Goal: Information Seeking & Learning: Find specific fact

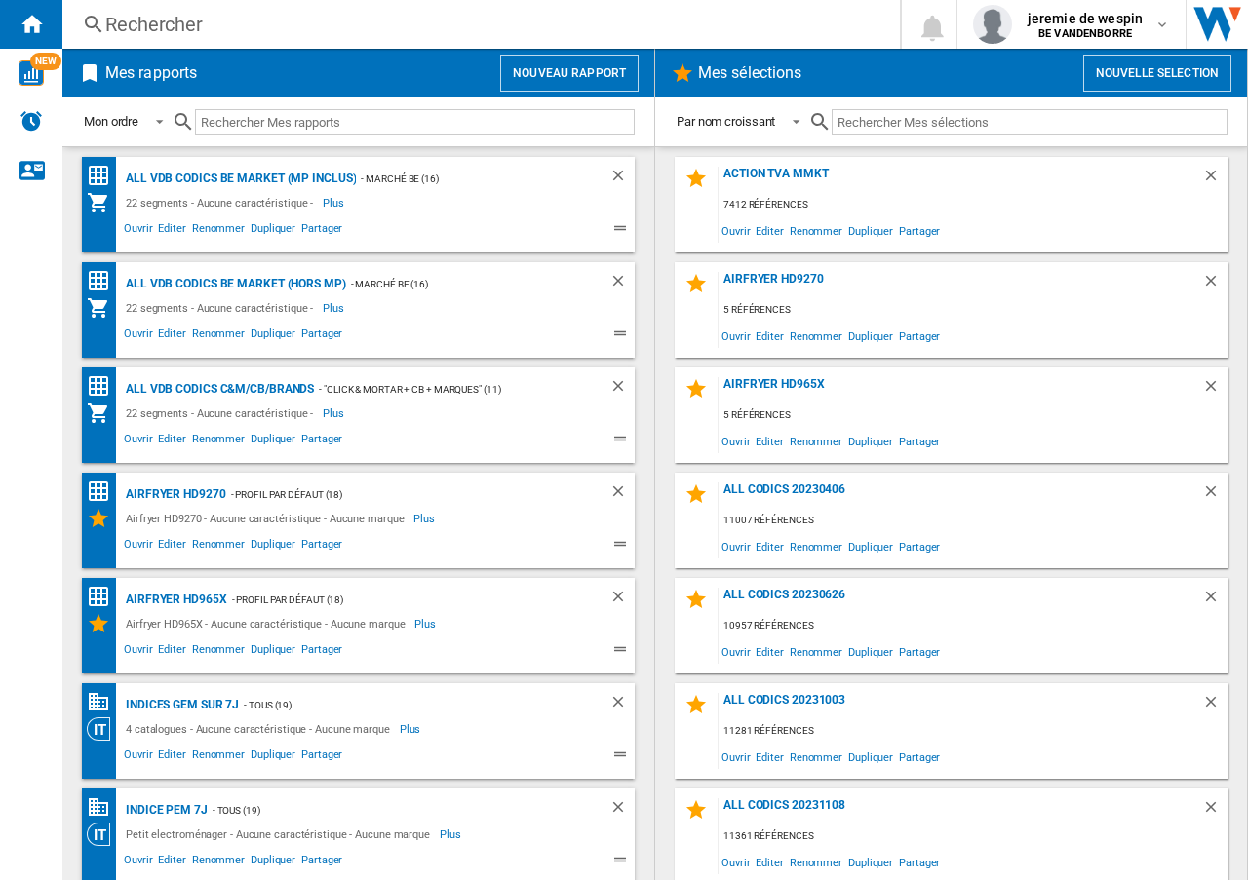
click at [180, 24] on div "Rechercher" at bounding box center [477, 24] width 744 height 27
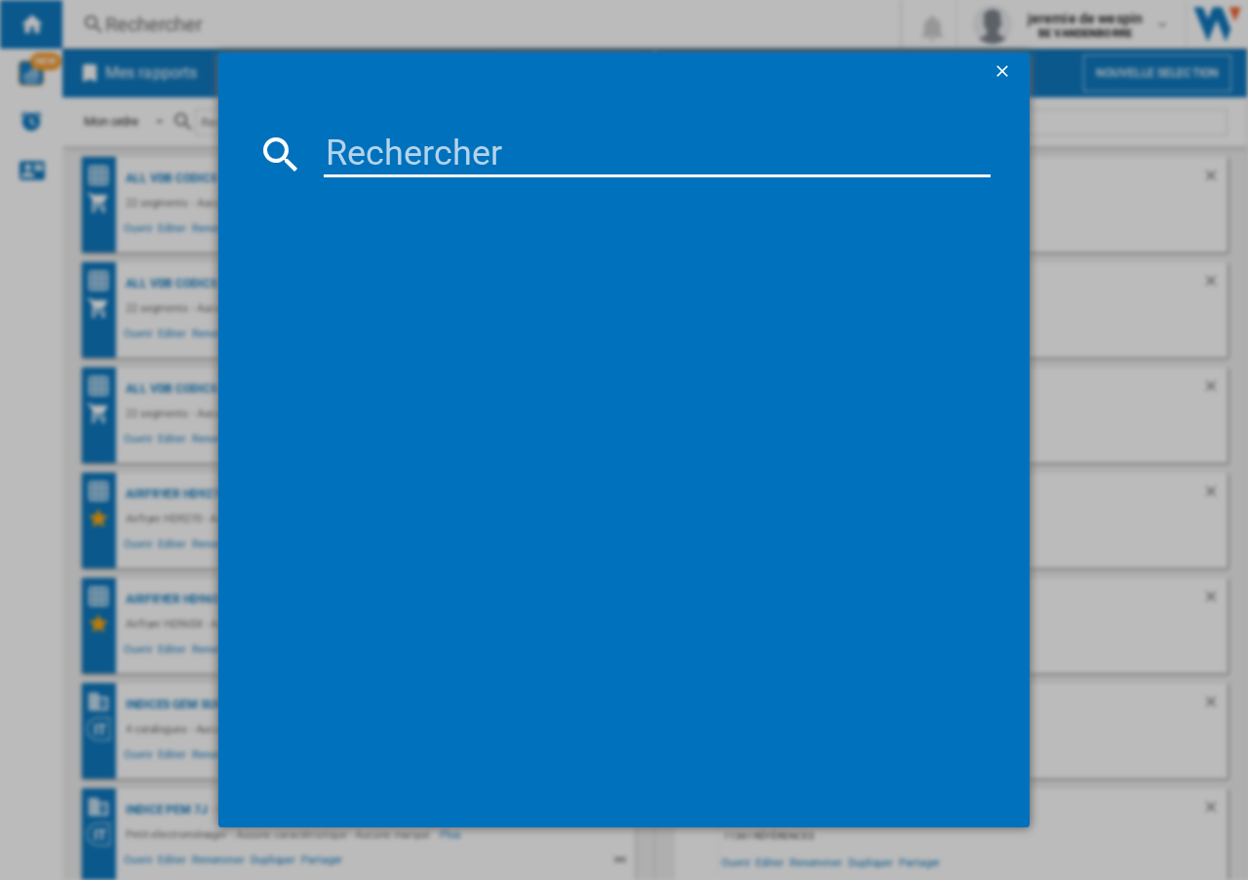
click at [558, 153] on input at bounding box center [657, 154] width 667 height 47
paste input "APPLE IPAD AIR 2025 WIFI 5G LUMIERE STELLAIRE 1TO 13""
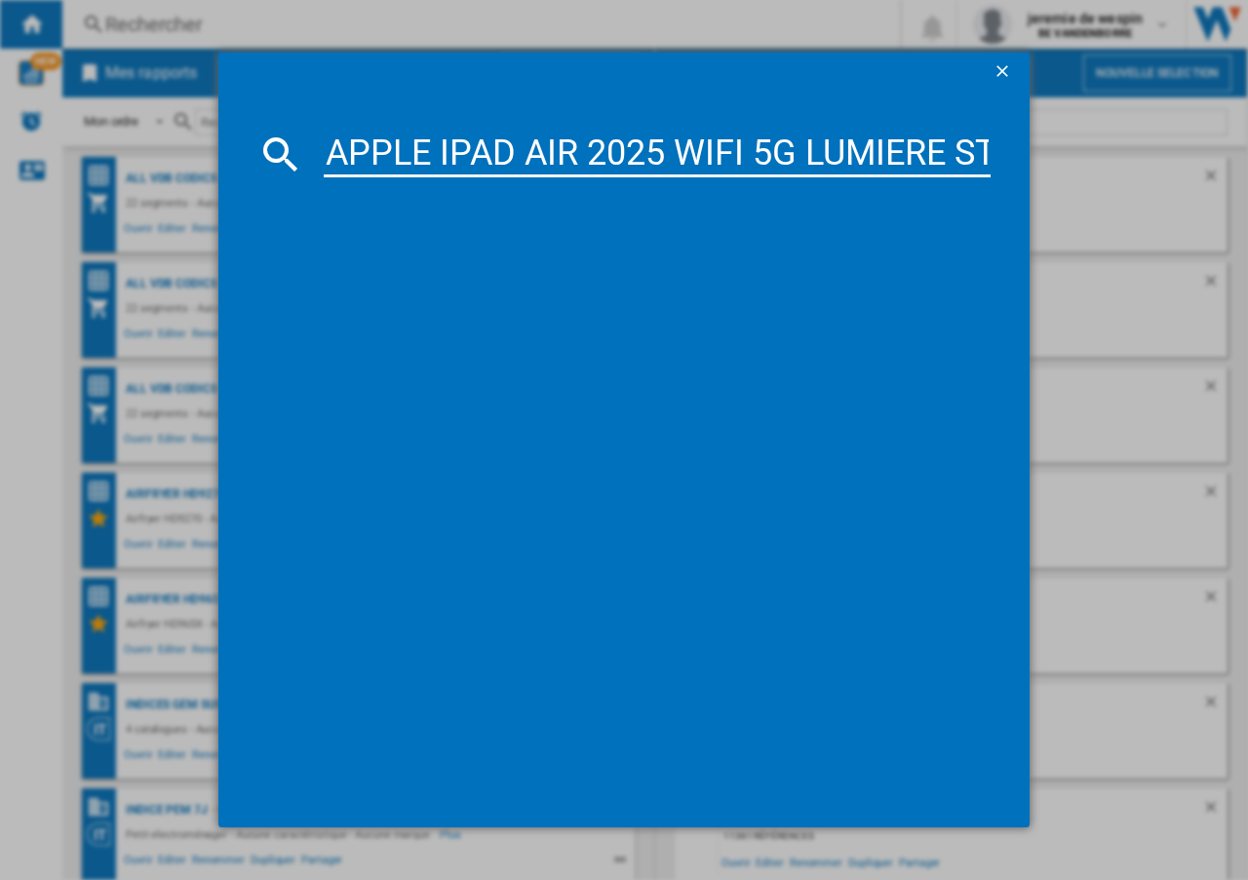
scroll to position [0, 274]
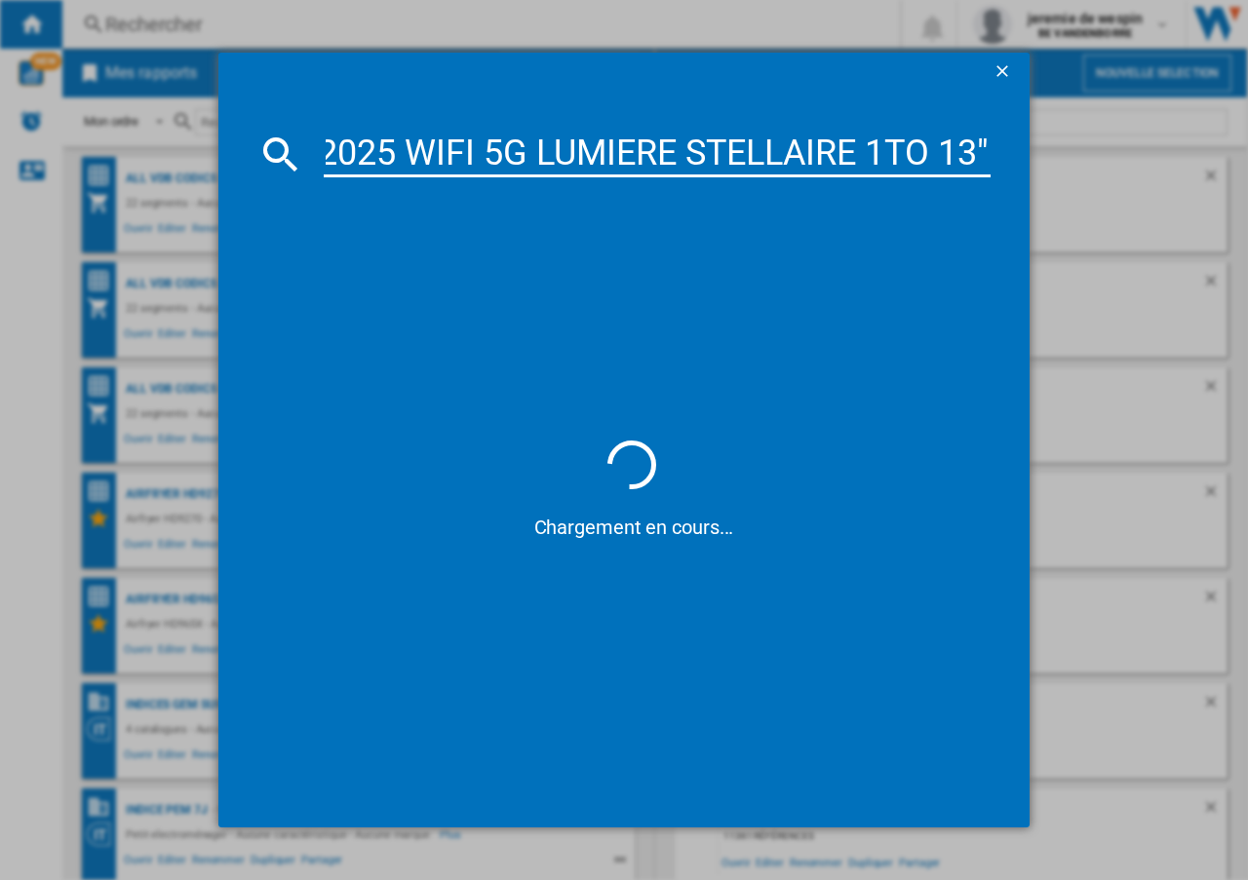
type input "APPLE IPAD AIR 2025 WIFI 5G LUMIERE STELLAIRE 1TO 13""
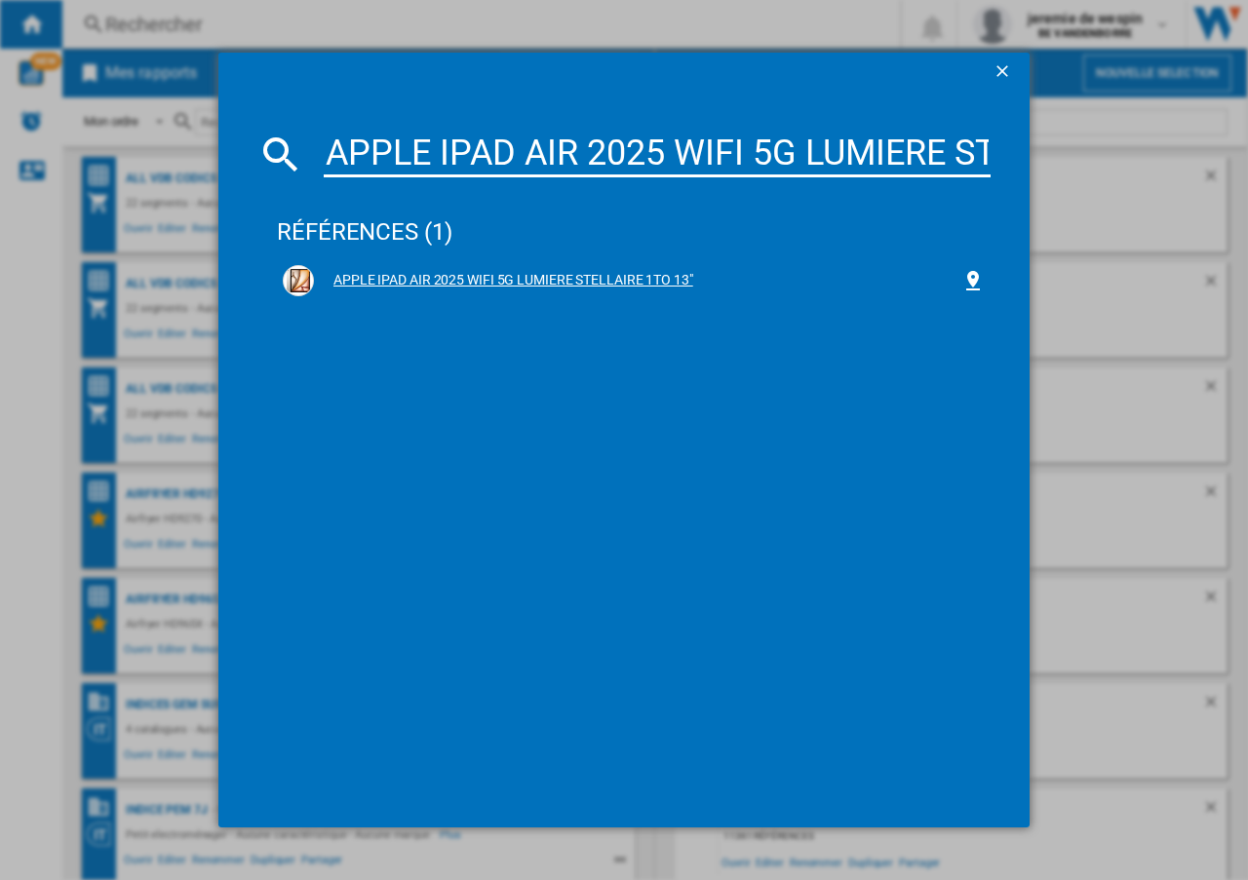
click at [557, 282] on div "APPLE IPAD AIR 2025 WIFI 5G LUMIERE STELLAIRE 1TO 13"" at bounding box center [637, 281] width 647 height 20
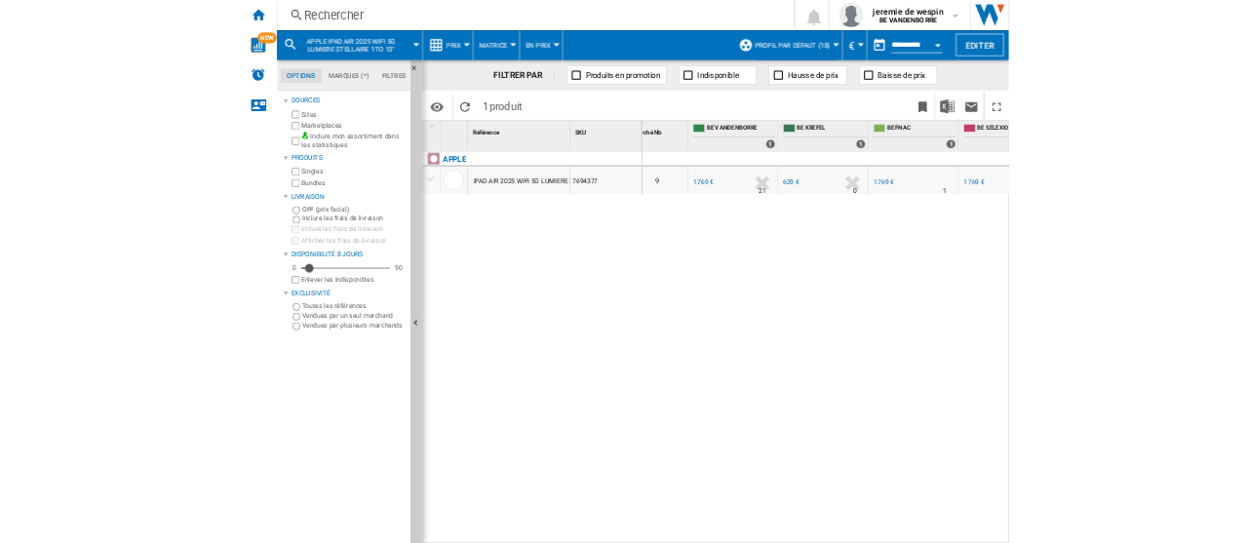
scroll to position [0, 470]
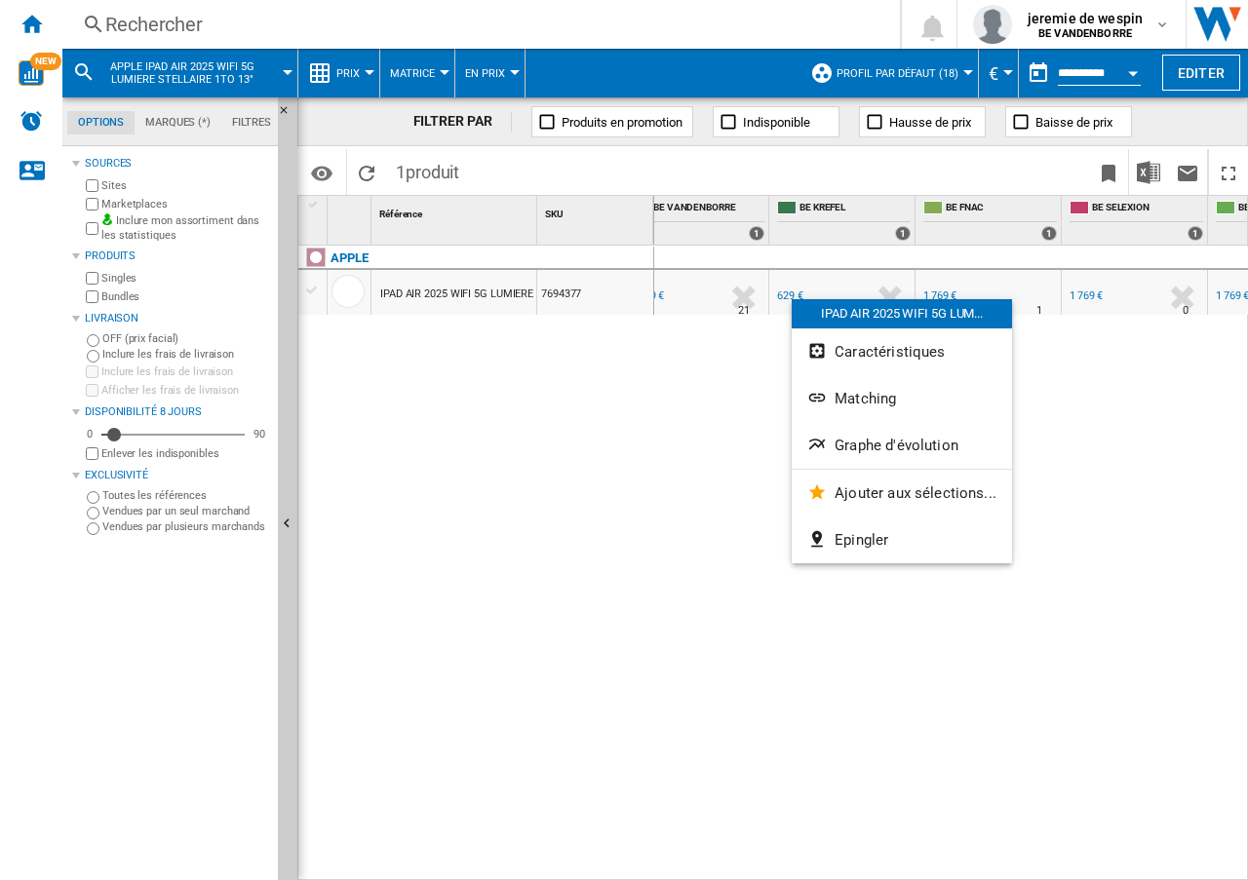
click at [709, 449] on div at bounding box center [624, 440] width 1248 height 880
